Goal: Task Accomplishment & Management: Complete application form

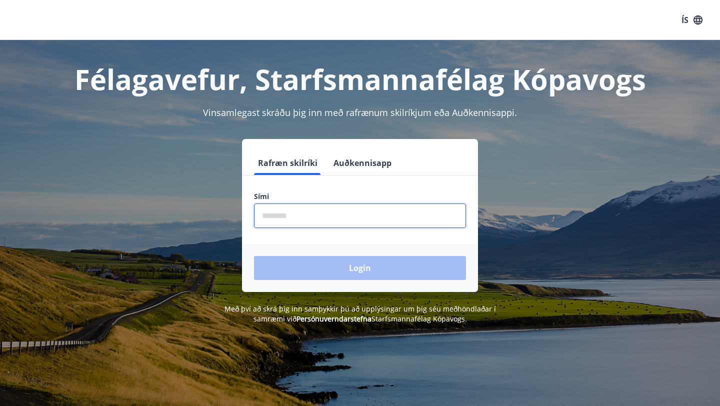
click at [370, 211] on input "phone" at bounding box center [360, 215] width 212 height 24
type input "********"
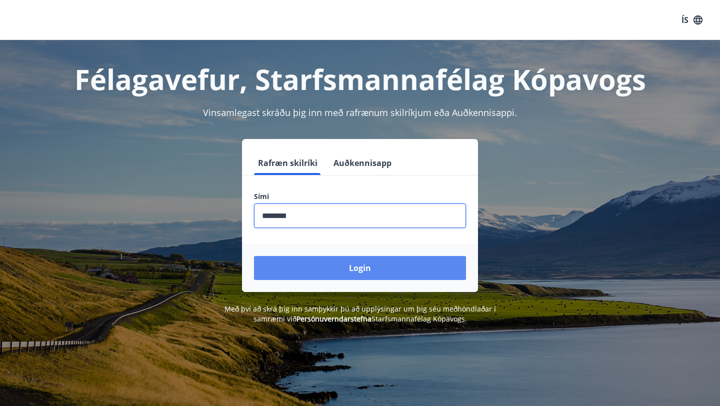
click at [351, 272] on button "Login" at bounding box center [360, 268] width 212 height 24
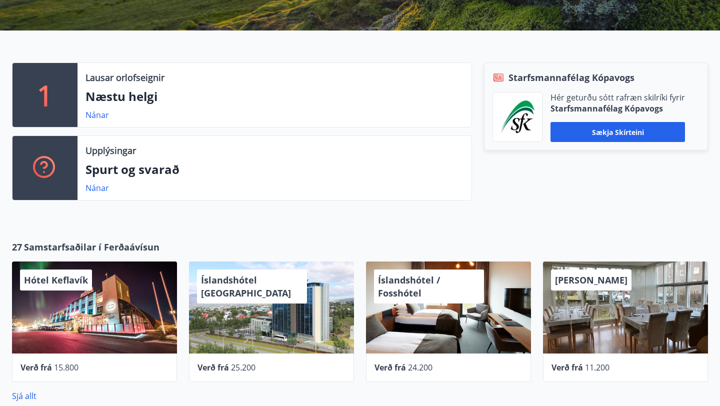
scroll to position [216, 0]
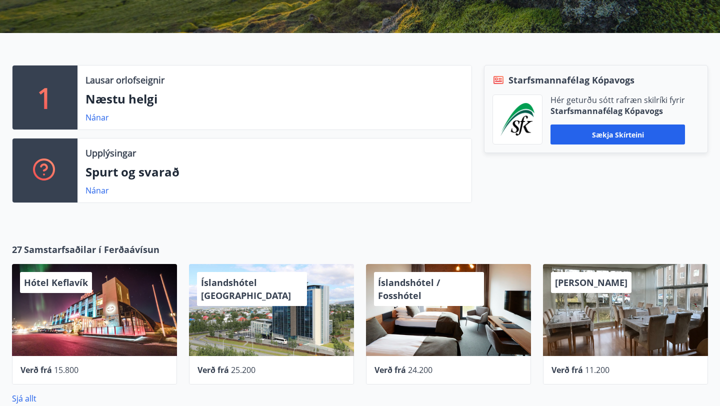
click at [133, 99] on p "Næstu helgi" at bounding box center [274, 98] width 378 height 17
click at [96, 121] on link "Nánar" at bounding box center [96, 117] width 23 height 11
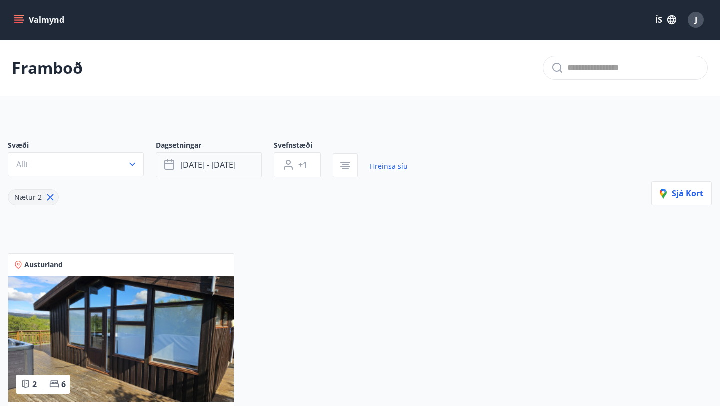
click at [197, 167] on span "[DATE] - [DATE]" at bounding box center [207, 164] width 55 height 11
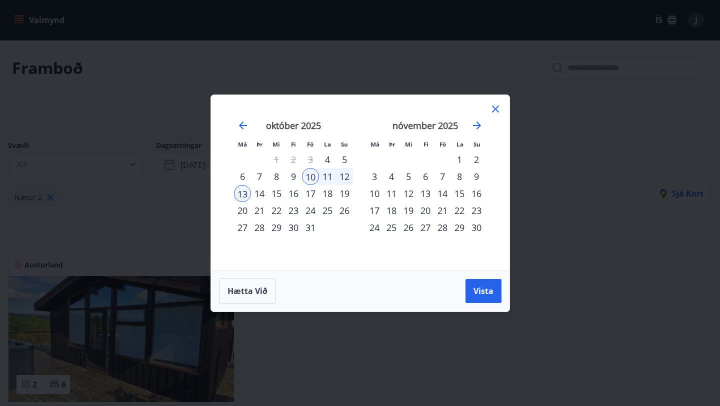
click at [438, 207] on div "21" at bounding box center [442, 210] width 17 height 17
click at [476, 208] on div "23" at bounding box center [476, 210] width 17 height 17
click at [479, 286] on span "Vista" at bounding box center [483, 290] width 20 height 11
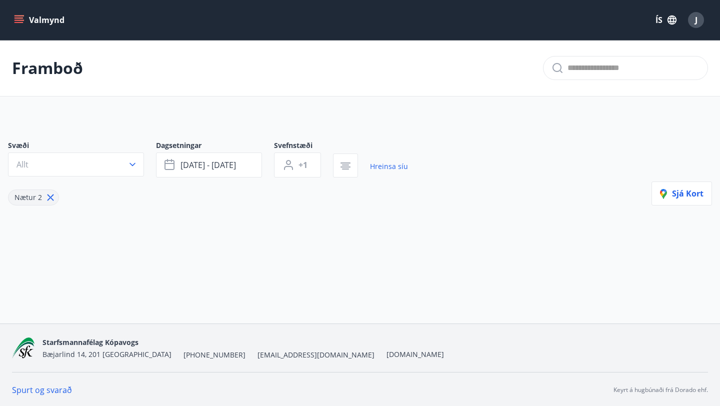
scroll to position [1, 0]
click at [18, 20] on icon "menu" at bounding box center [19, 19] width 11 height 1
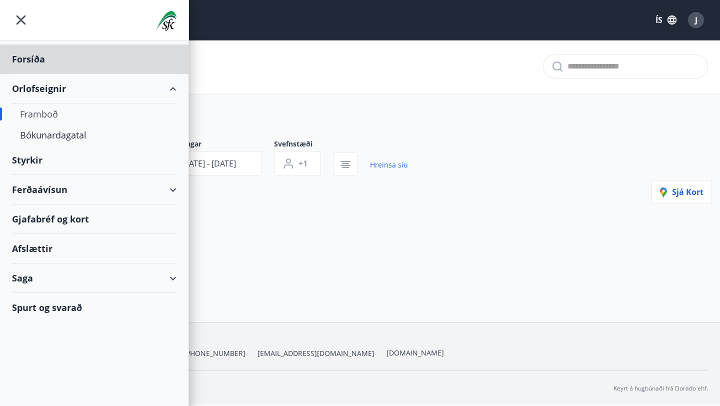
click at [44, 161] on div "Styrkir" at bounding box center [94, 159] width 164 height 29
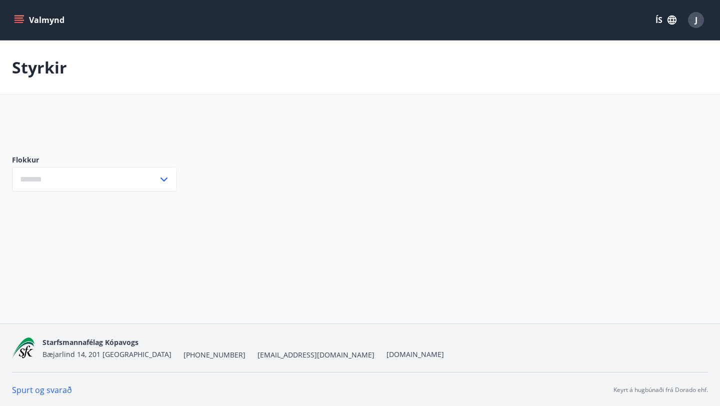
type input "***"
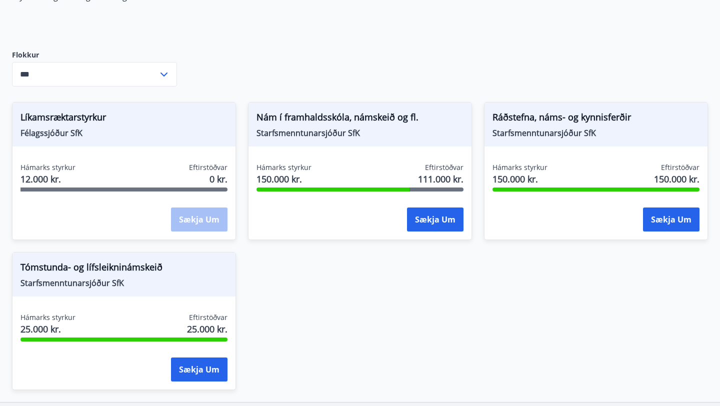
scroll to position [125, 0]
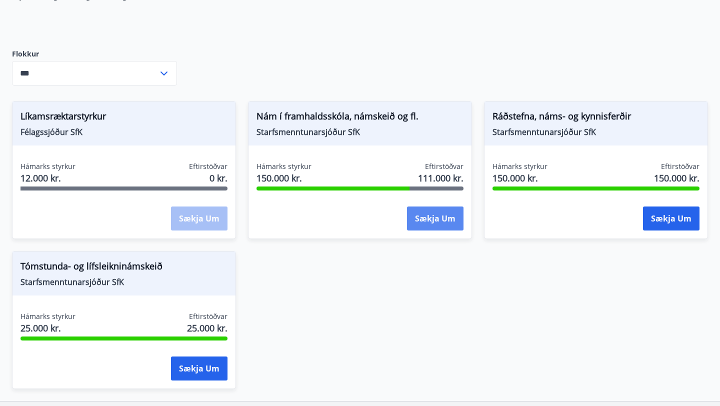
click at [439, 216] on button "Sækja um" at bounding box center [435, 218] width 56 height 24
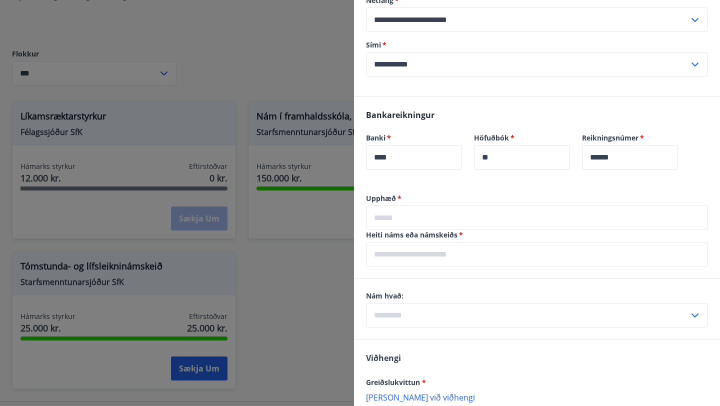
scroll to position [433, 0]
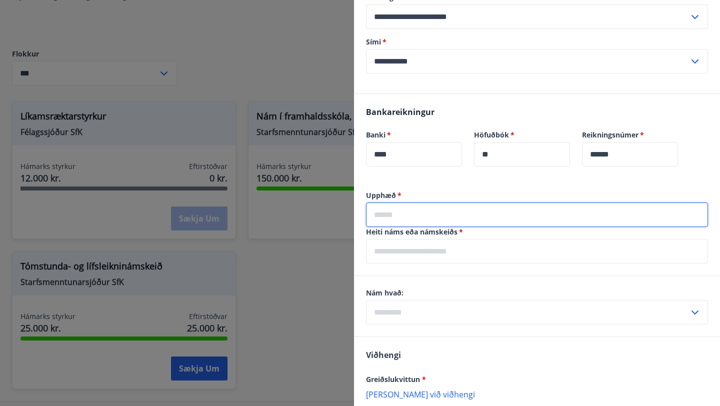
click at [460, 211] on input "text" at bounding box center [537, 214] width 342 height 24
type input "******"
click at [451, 249] on input "text" at bounding box center [537, 251] width 342 height 24
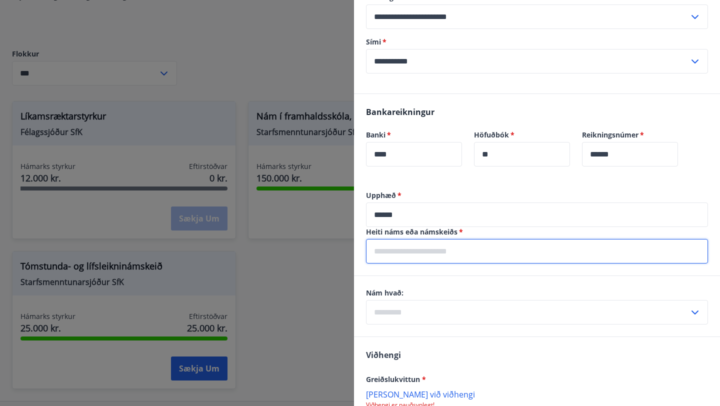
type input "**********"
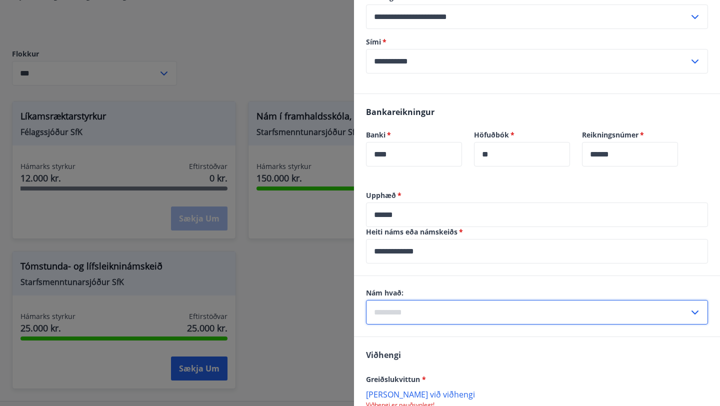
click at [450, 307] on input "text" at bounding box center [527, 312] width 323 height 24
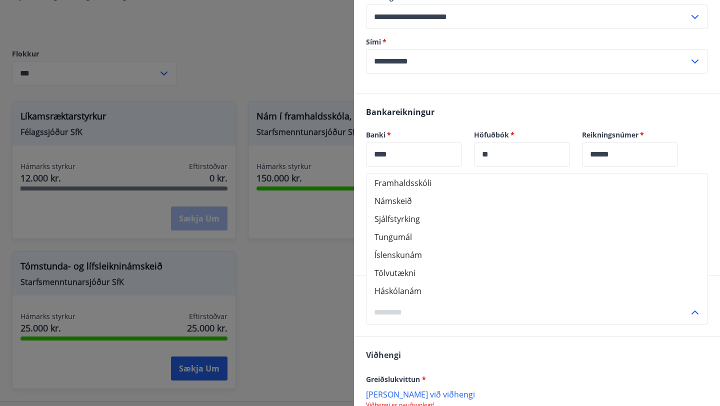
click at [431, 289] on li "Háskólanám" at bounding box center [536, 291] width 341 height 18
type input "**********"
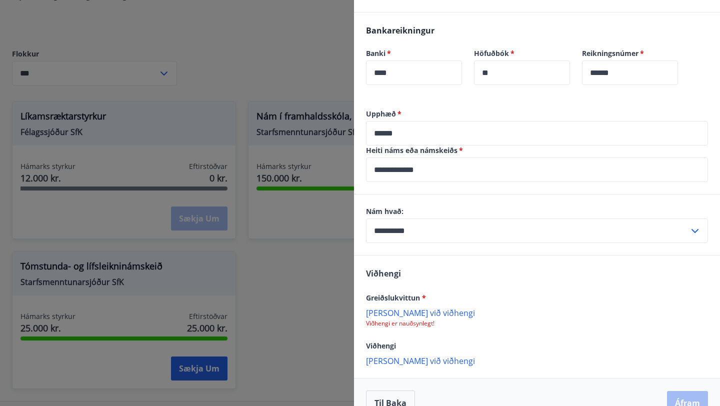
scroll to position [536, 0]
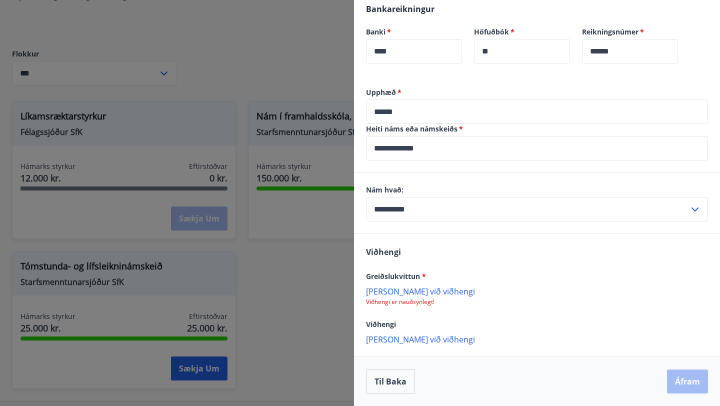
click at [419, 290] on p "[PERSON_NAME] við viðhengi" at bounding box center [537, 291] width 342 height 10
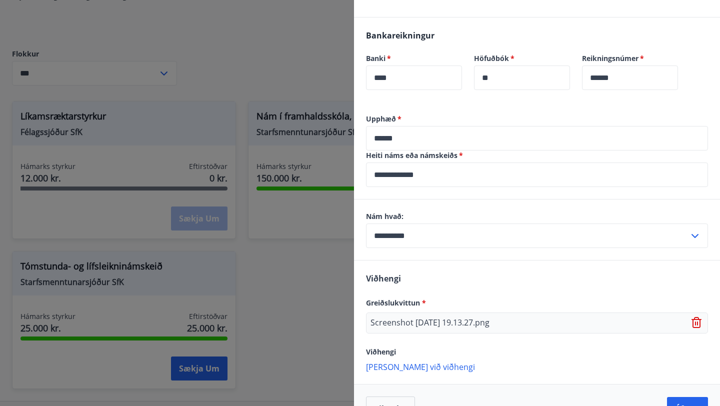
scroll to position [505, 0]
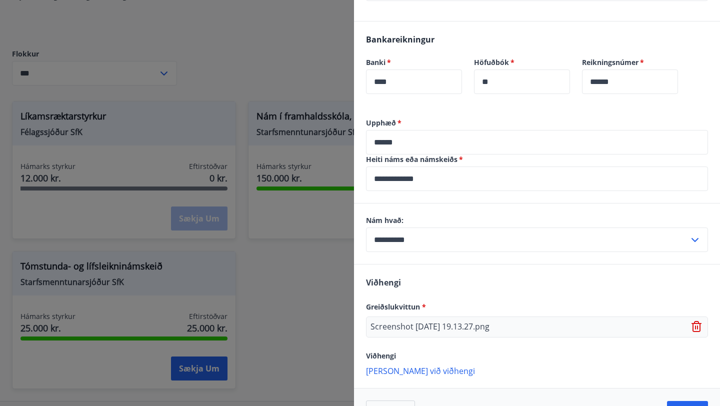
click at [386, 144] on input "******" at bounding box center [537, 142] width 342 height 24
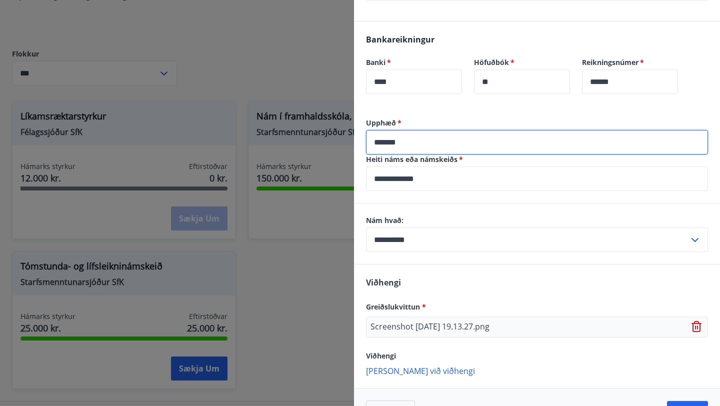
type input "******"
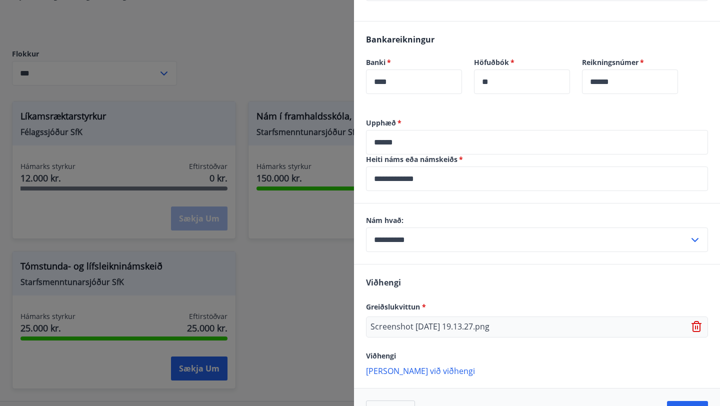
click at [456, 106] on div "Bankareikningur Banki   * **** ​ Höfuðbók   * ** ​ Reikningsnúmer   * ****** ​" at bounding box center [537, 69] width 366 height 96
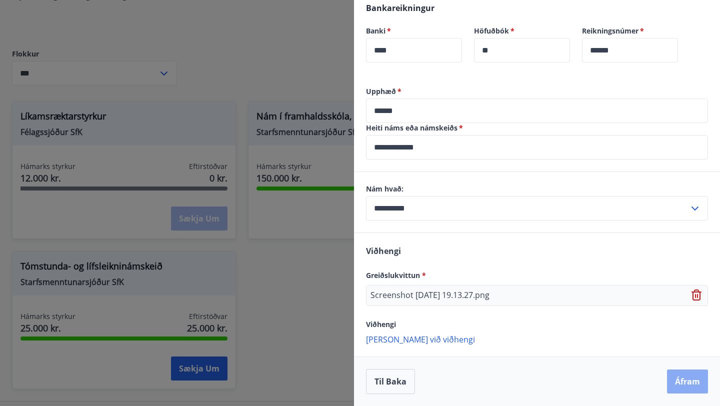
click at [687, 381] on button "Áfram" at bounding box center [687, 381] width 41 height 24
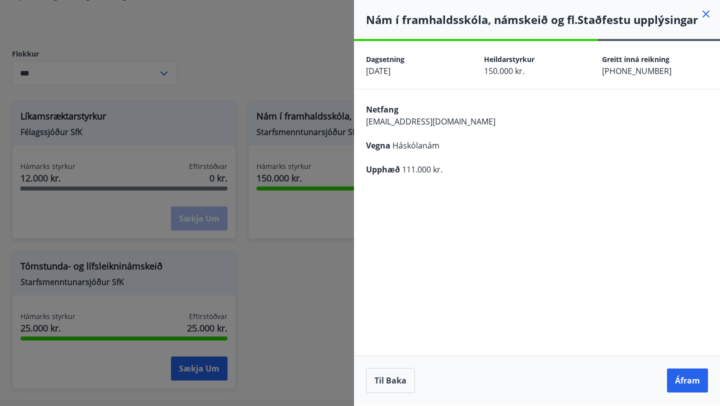
scroll to position [0, 0]
click at [687, 381] on button "Áfram" at bounding box center [687, 380] width 41 height 24
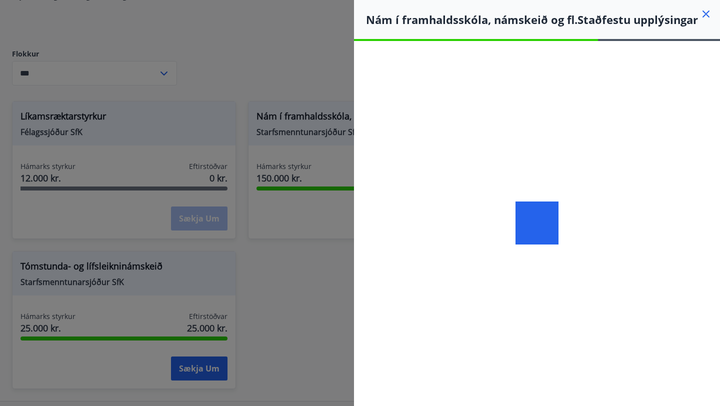
click at [719, 355] on div at bounding box center [537, 223] width 366 height 364
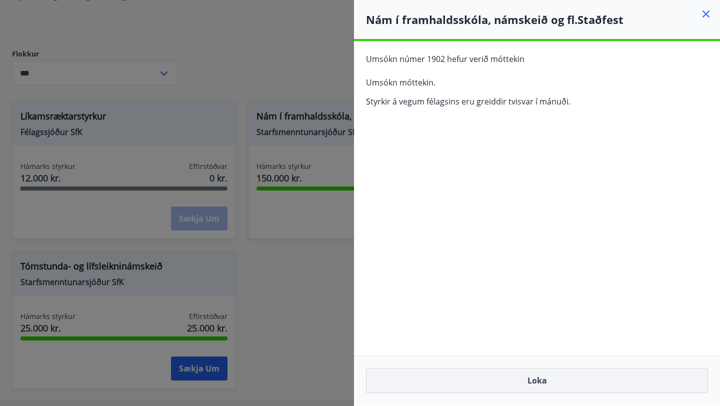
click at [580, 387] on button "Loka" at bounding box center [537, 380] width 342 height 25
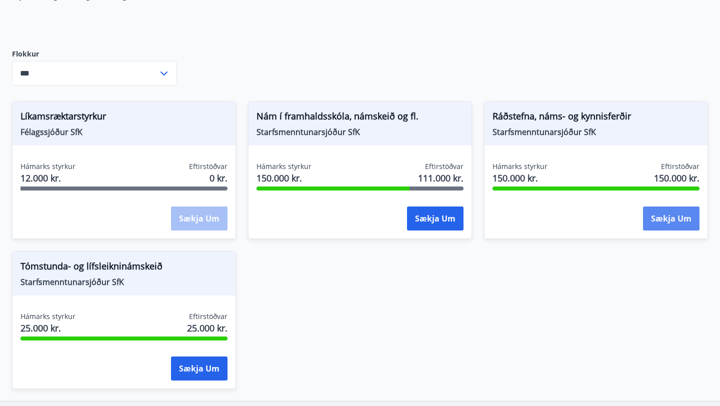
click at [654, 223] on button "Sækja um" at bounding box center [671, 218] width 56 height 24
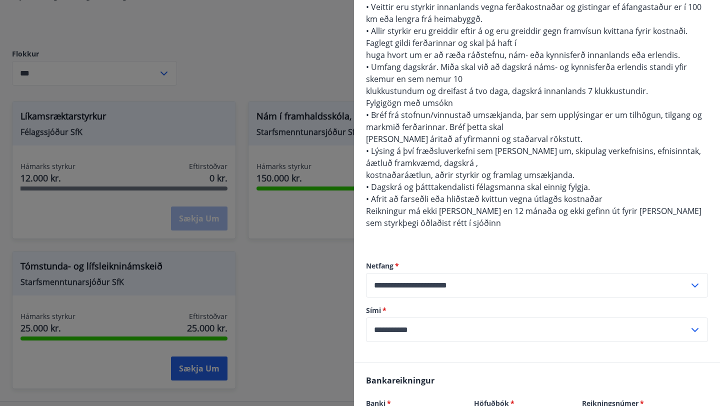
scroll to position [274, 0]
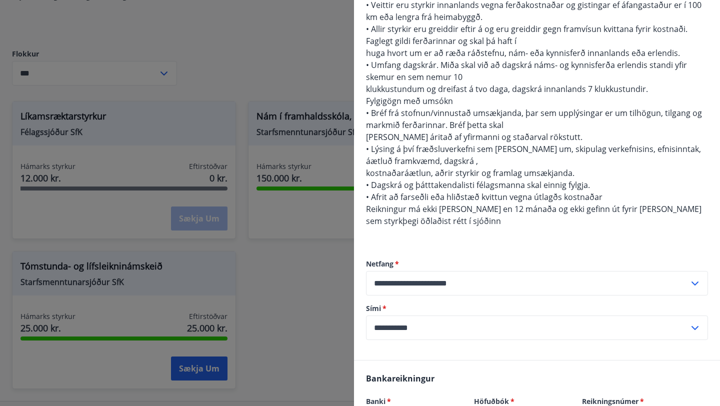
click at [222, 46] on div at bounding box center [360, 203] width 720 height 406
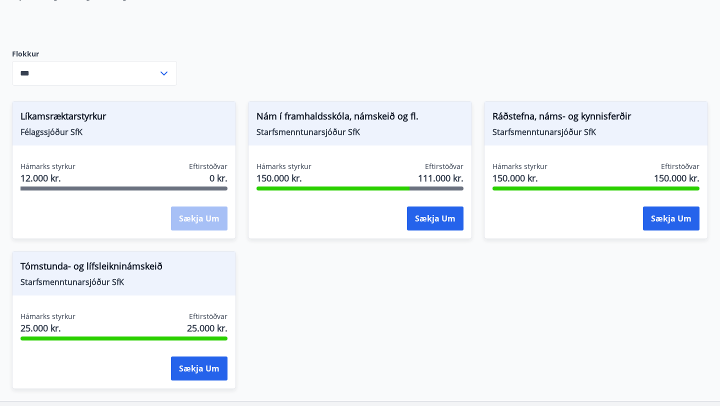
scroll to position [0, 0]
click at [187, 367] on button "Sækja um" at bounding box center [199, 368] width 56 height 24
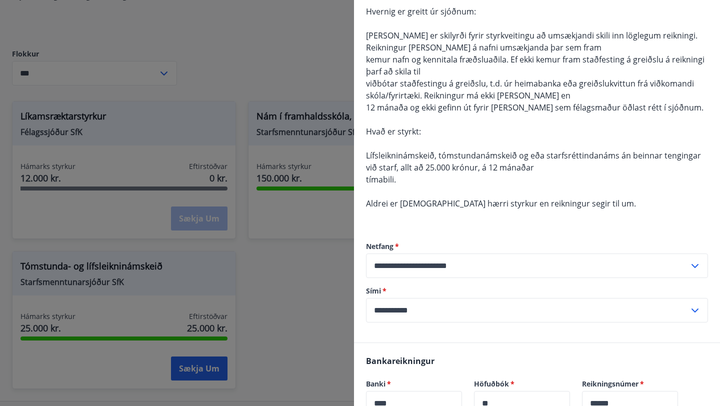
scroll to position [101, 0]
click at [275, 317] on div at bounding box center [360, 203] width 720 height 406
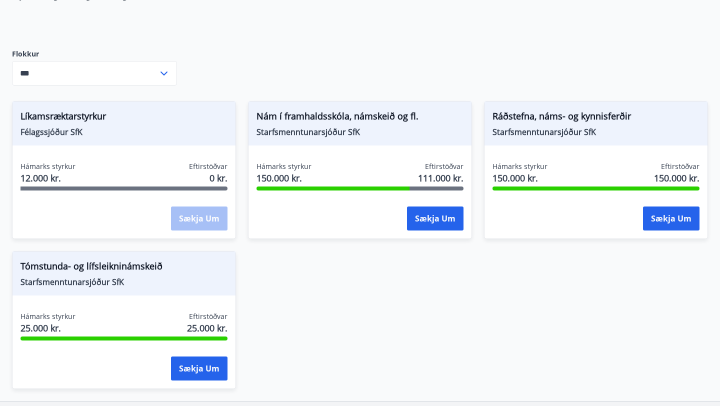
scroll to position [0, 0]
